Goal: Navigation & Orientation: Go to known website

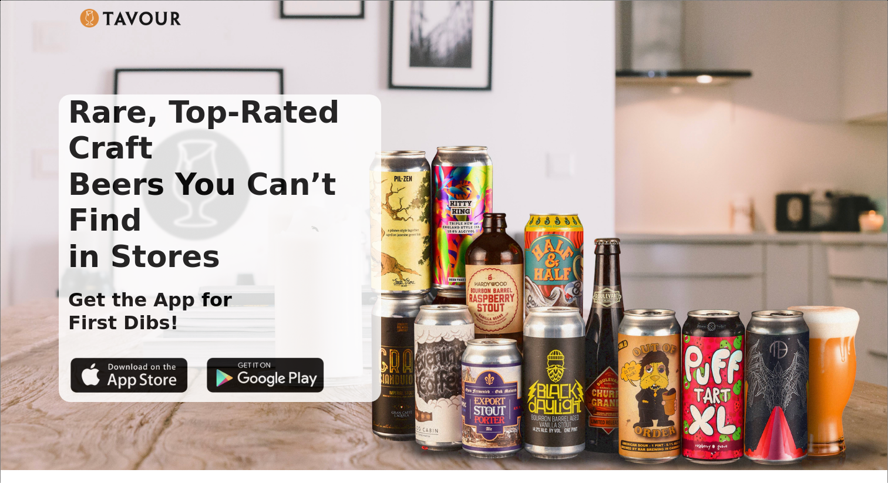
click at [142, 13] on img at bounding box center [131, 18] width 102 height 19
click at [136, 22] on img at bounding box center [131, 18] width 102 height 19
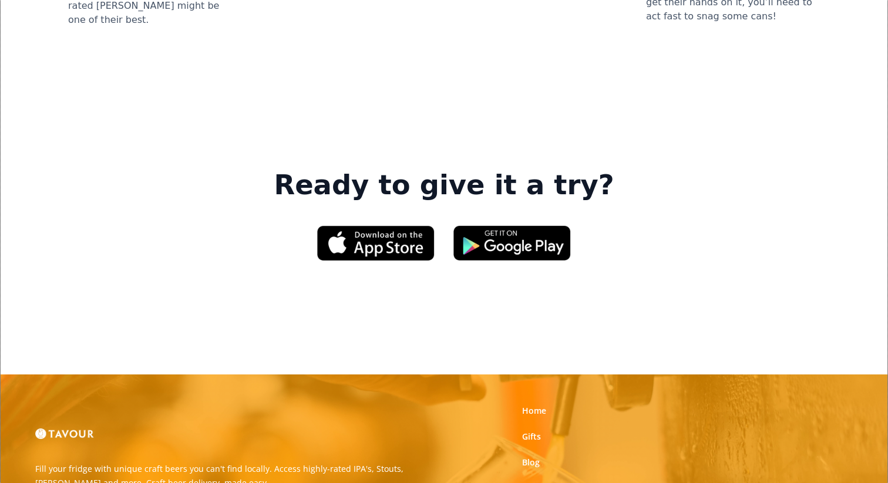
scroll to position [1867, 0]
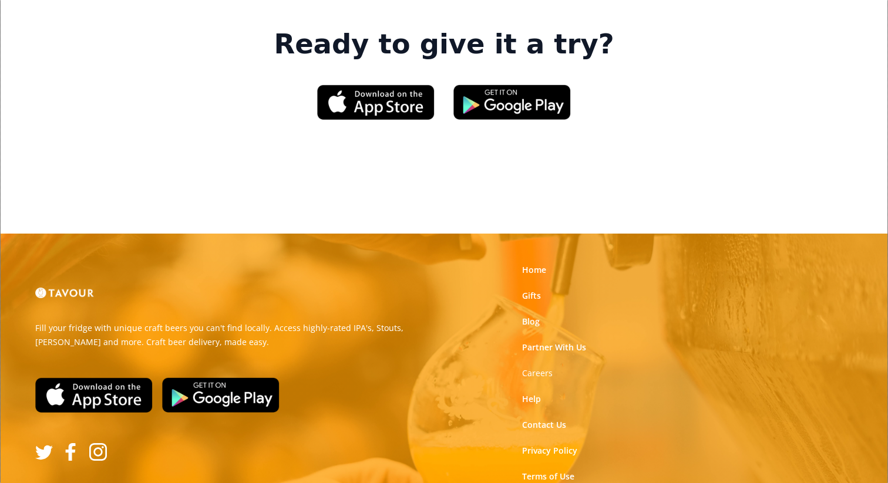
click at [409, 52] on header "Ready to give it a try?" at bounding box center [443, 92] width 849 height 223
